Goal: Task Accomplishment & Management: Manage account settings

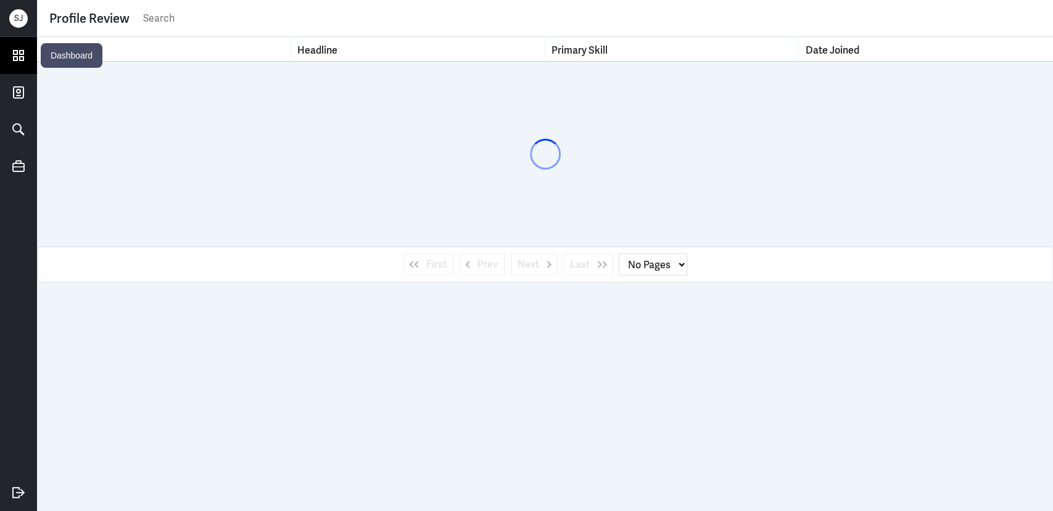
select select "1"
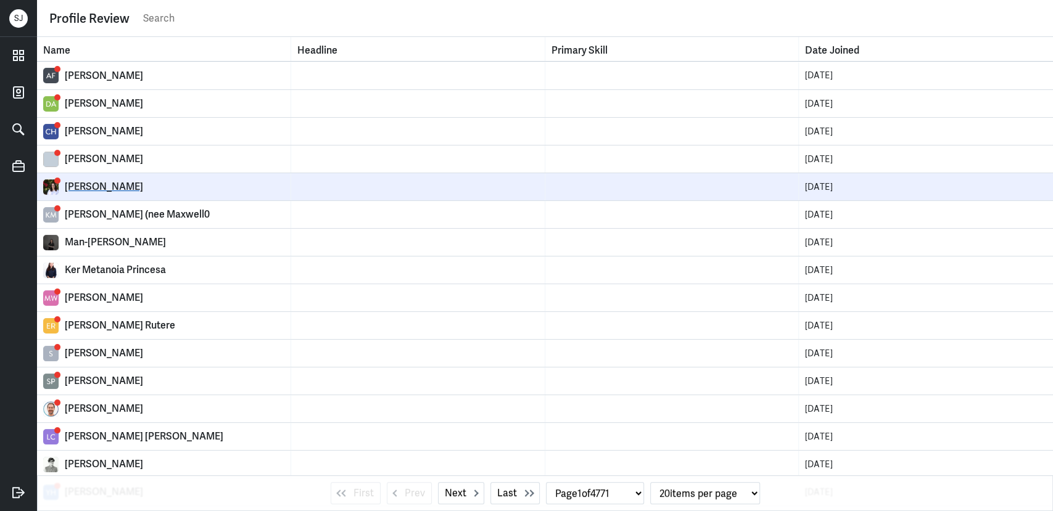
click at [101, 188] on div "[PERSON_NAME]" at bounding box center [175, 187] width 220 height 12
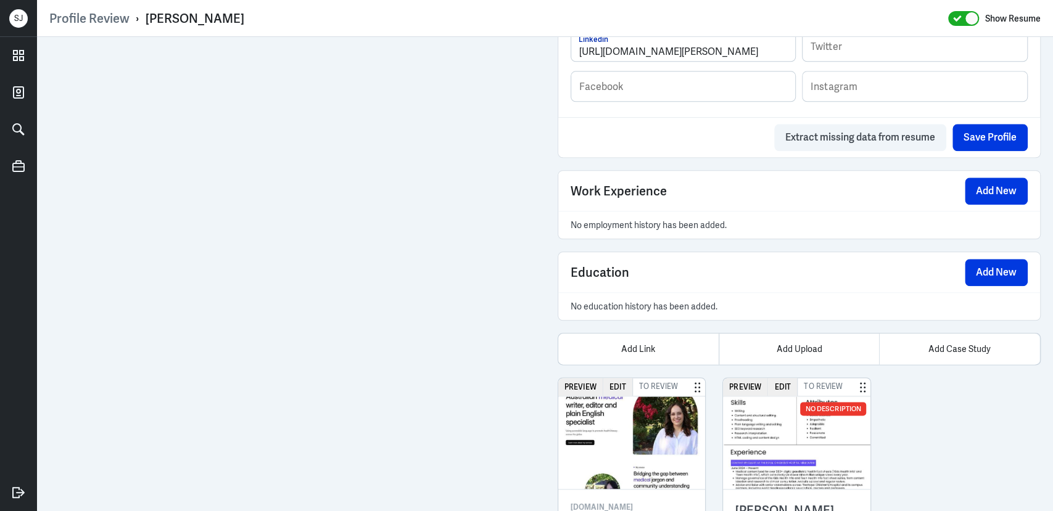
scroll to position [958, 0]
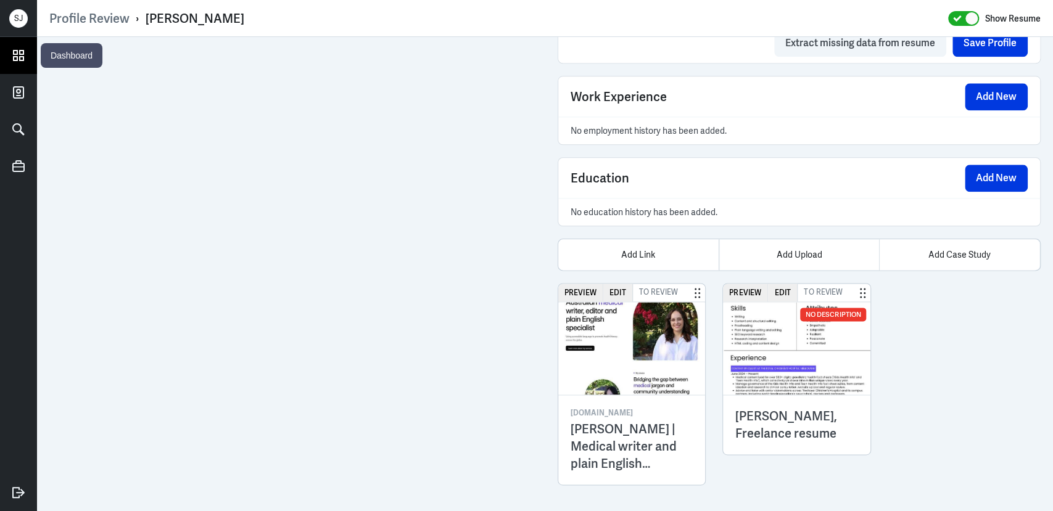
click at [28, 56] on link at bounding box center [18, 55] width 37 height 37
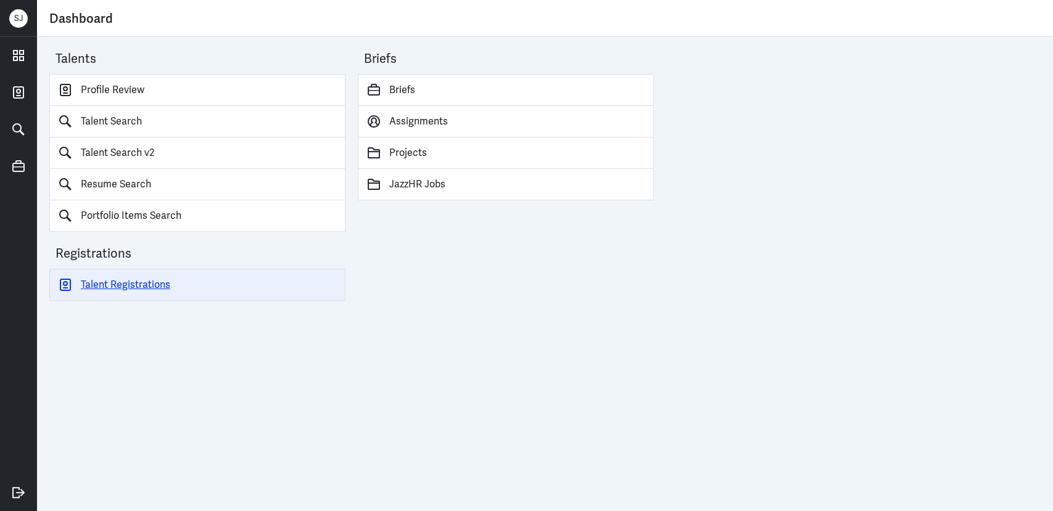
click at [112, 282] on link "Talent Registrations" at bounding box center [197, 285] width 296 height 32
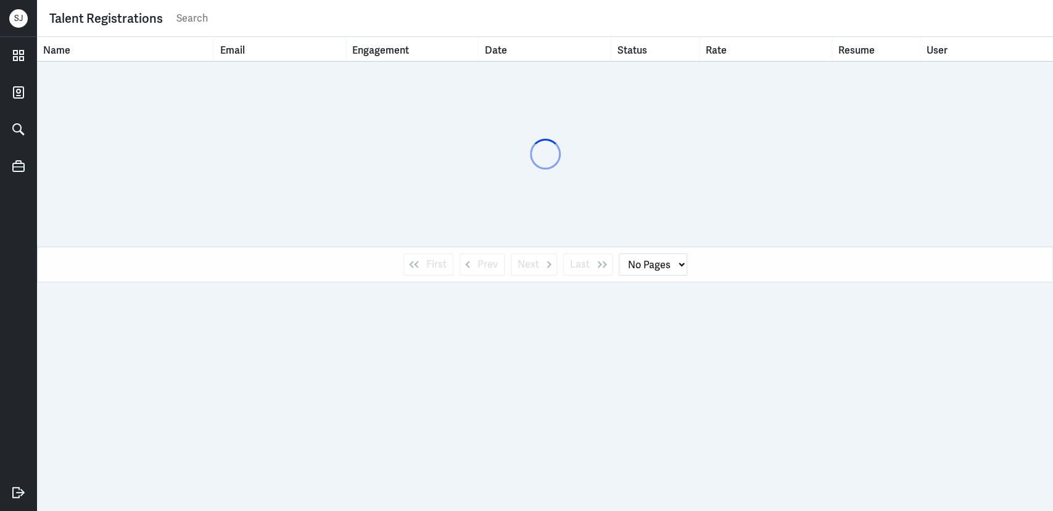
select select "1"
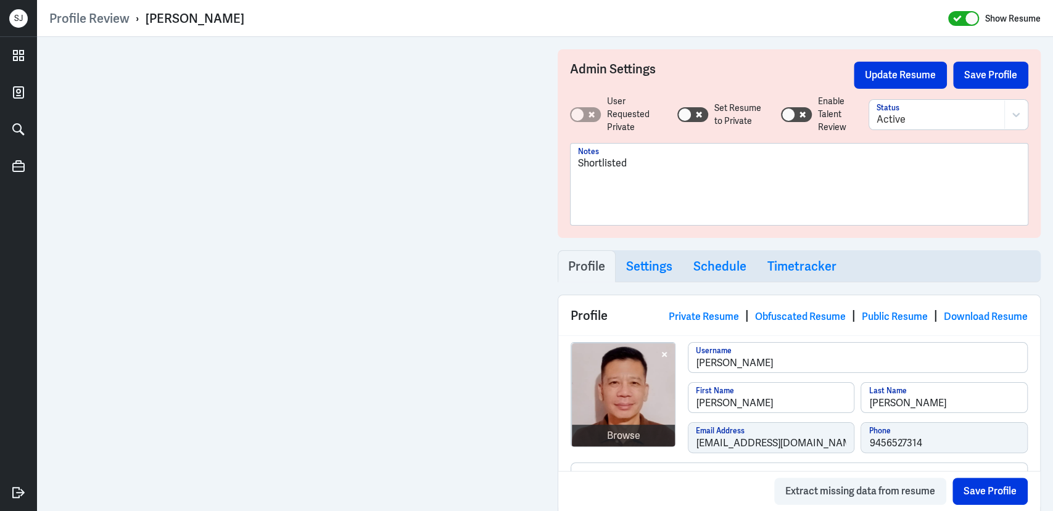
scroll to position [1288, 0]
